Goal: Navigation & Orientation: Find specific page/section

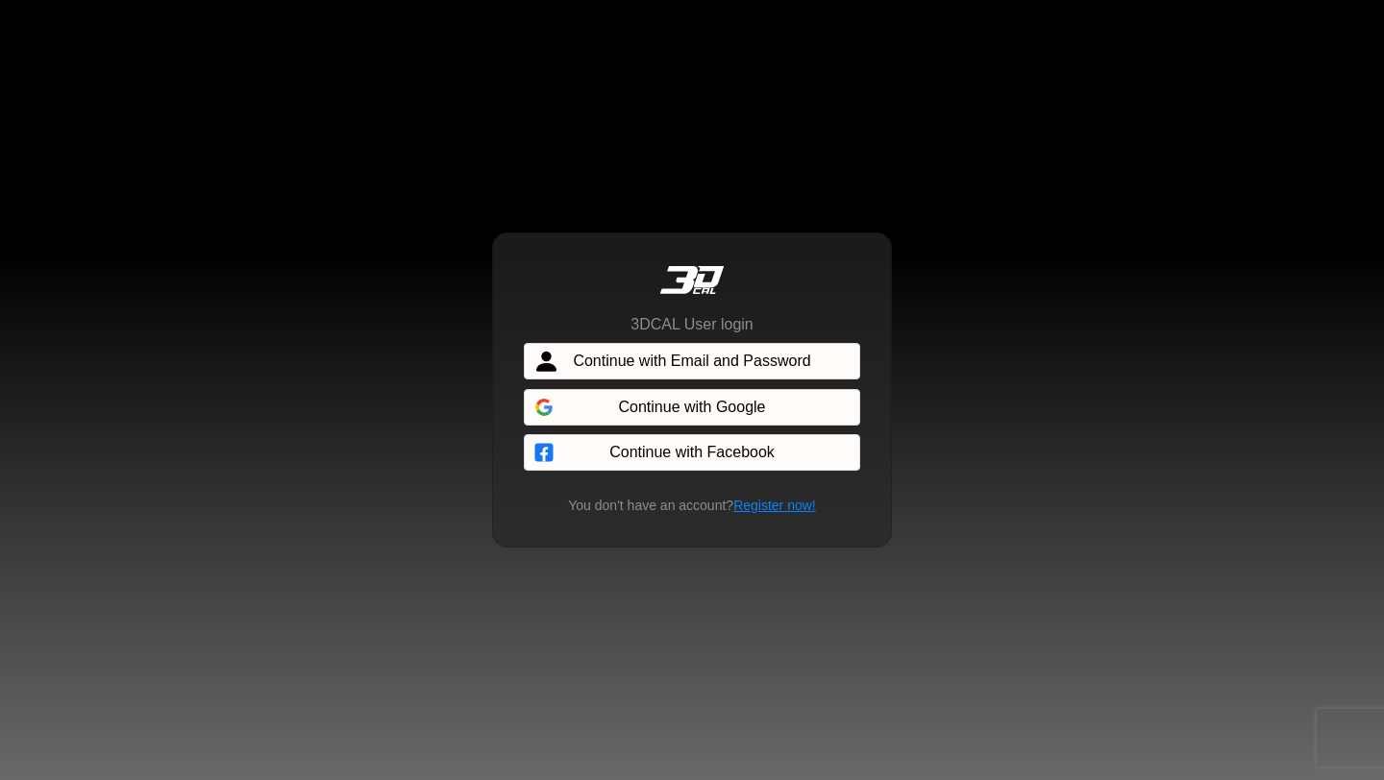
click at [727, 357] on span "Continue with Email and Password" at bounding box center [691, 361] width 237 height 23
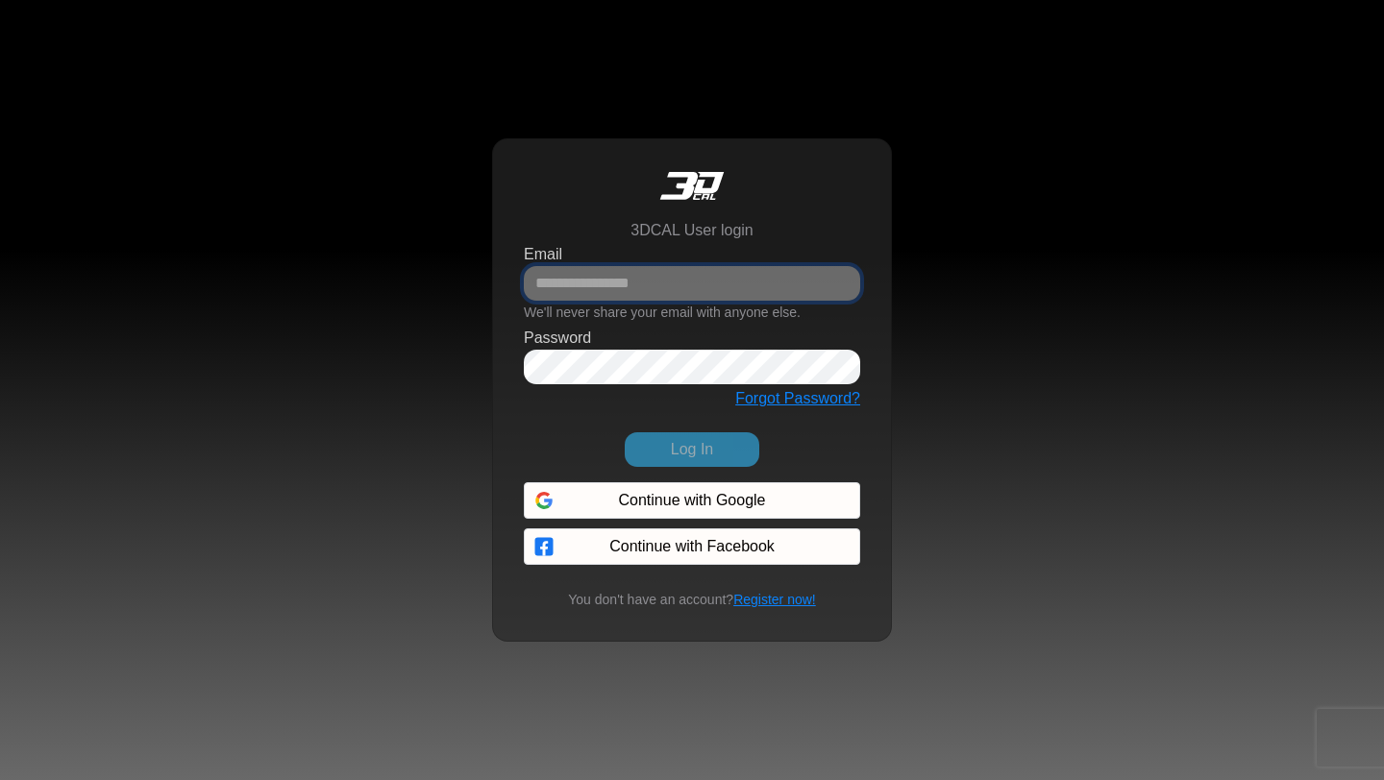
click at [709, 294] on input "Email" at bounding box center [692, 283] width 336 height 35
type input "**********"
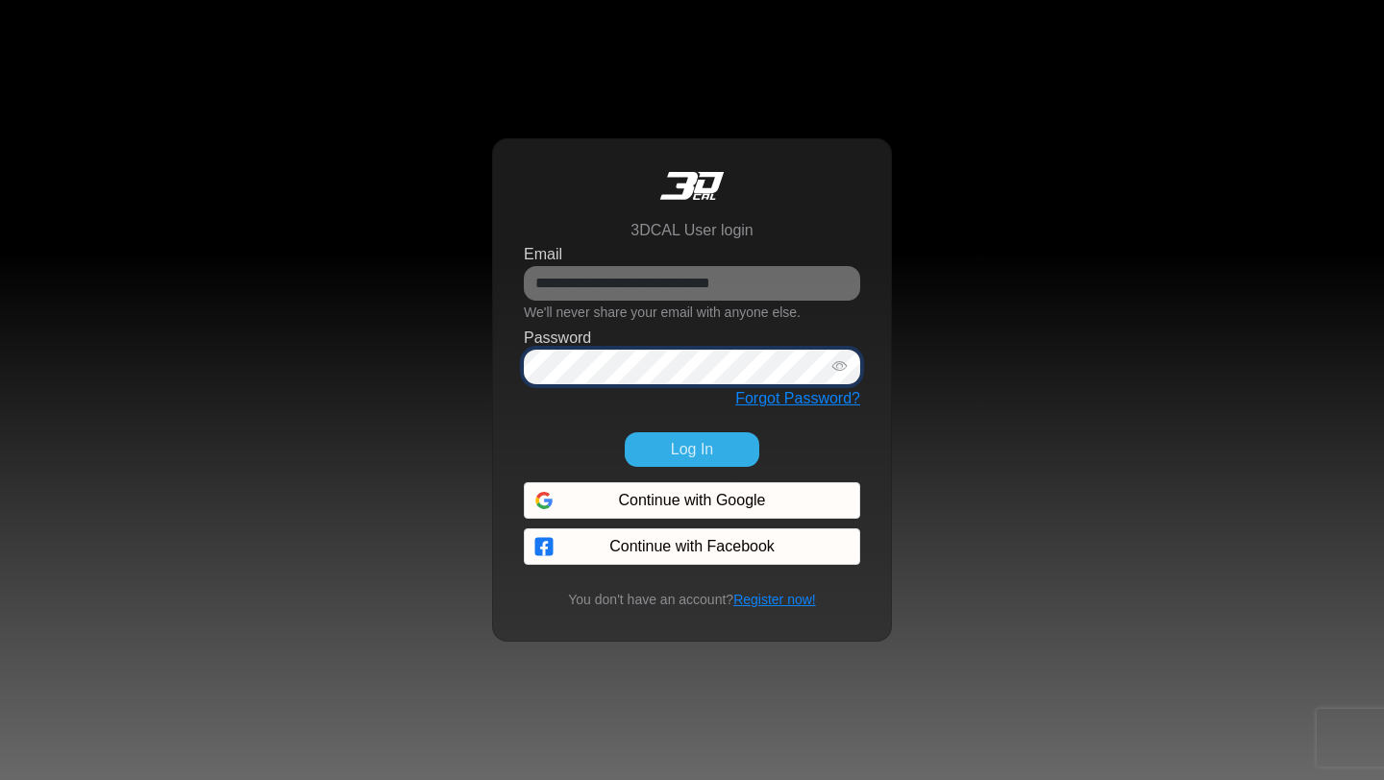
click at [625, 432] on button "Log In" at bounding box center [692, 449] width 135 height 35
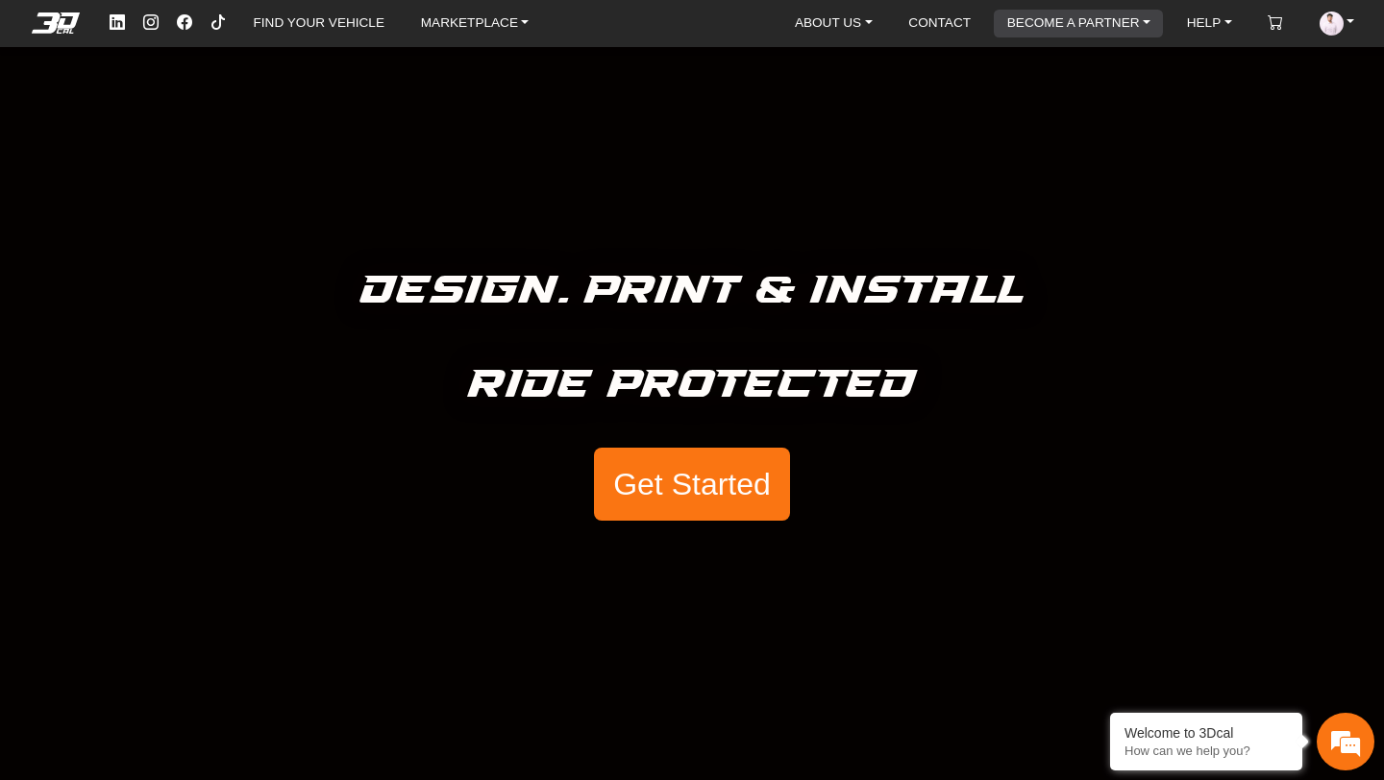
click at [1131, 26] on link "BECOME A PARTNER" at bounding box center [1078, 23] width 159 height 27
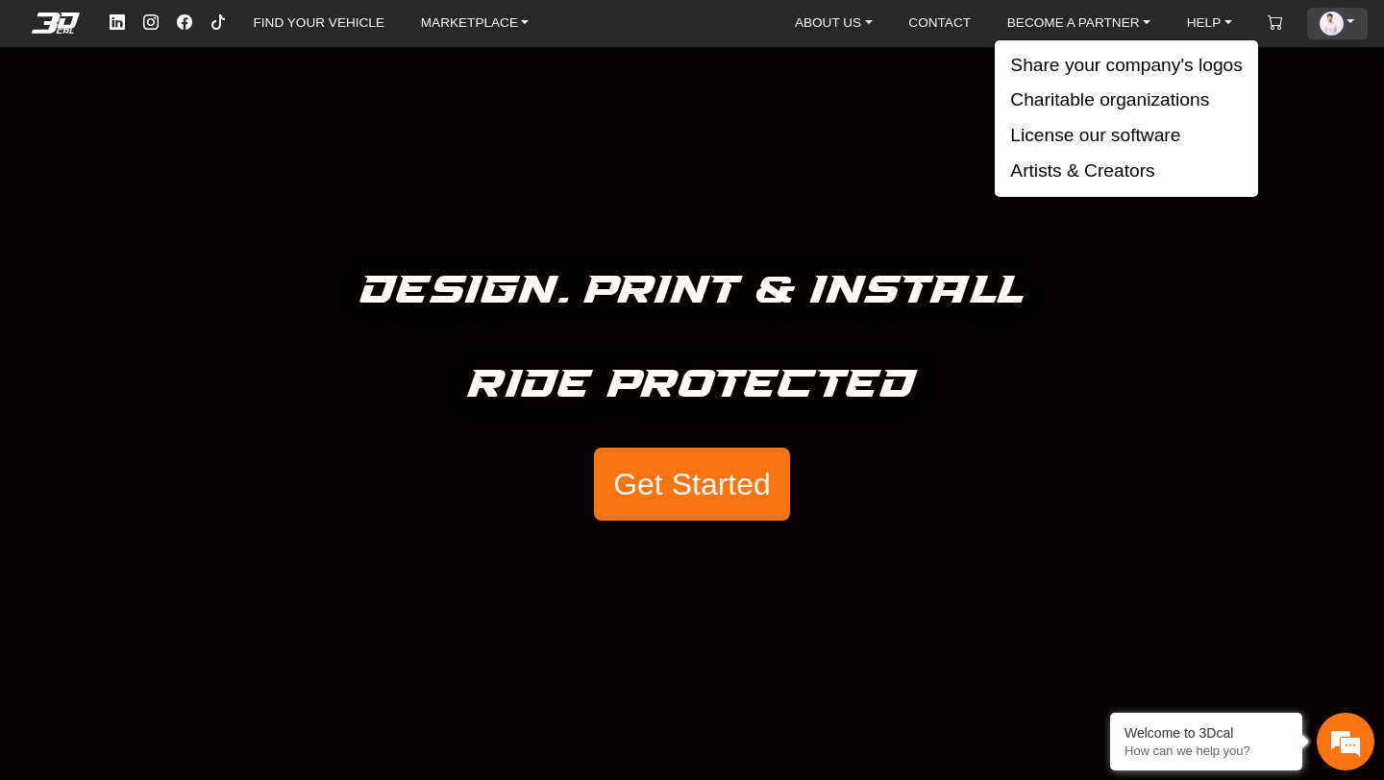
click at [1335, 19] on img at bounding box center [1330, 23] width 23 height 23
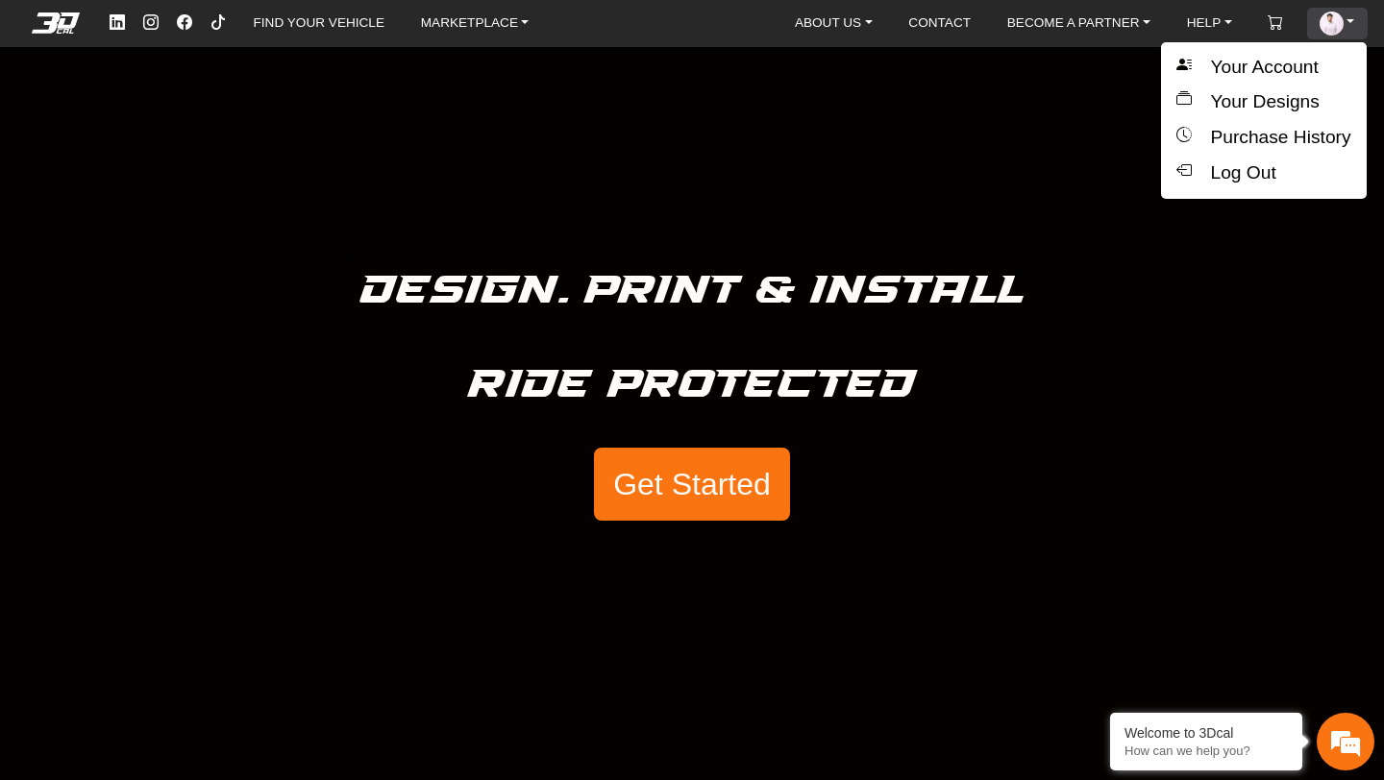
click at [1335, 19] on img at bounding box center [1330, 23] width 23 height 23
